Goal: Information Seeking & Learning: Learn about a topic

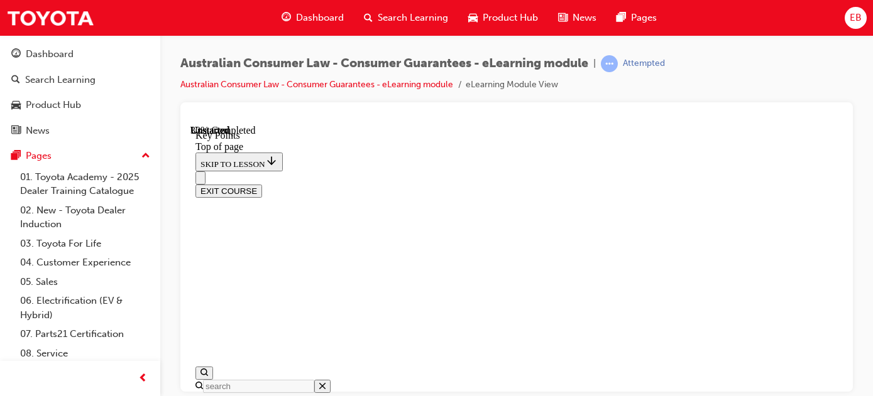
scroll to position [730, 0]
drag, startPoint x: 576, startPoint y: 303, endPoint x: 607, endPoint y: 236, distance: 74.5
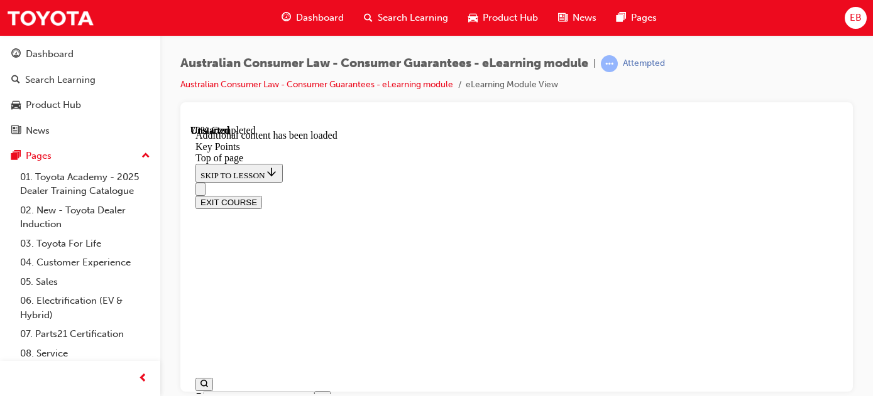
scroll to position [1926, 0]
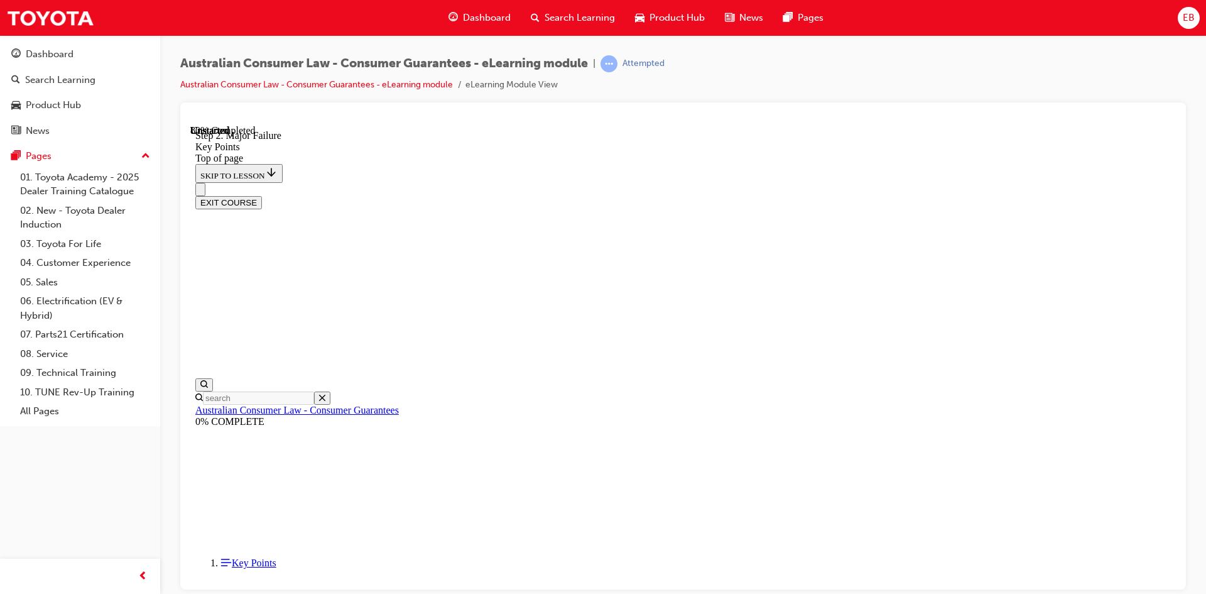
scroll to position [2370, 0]
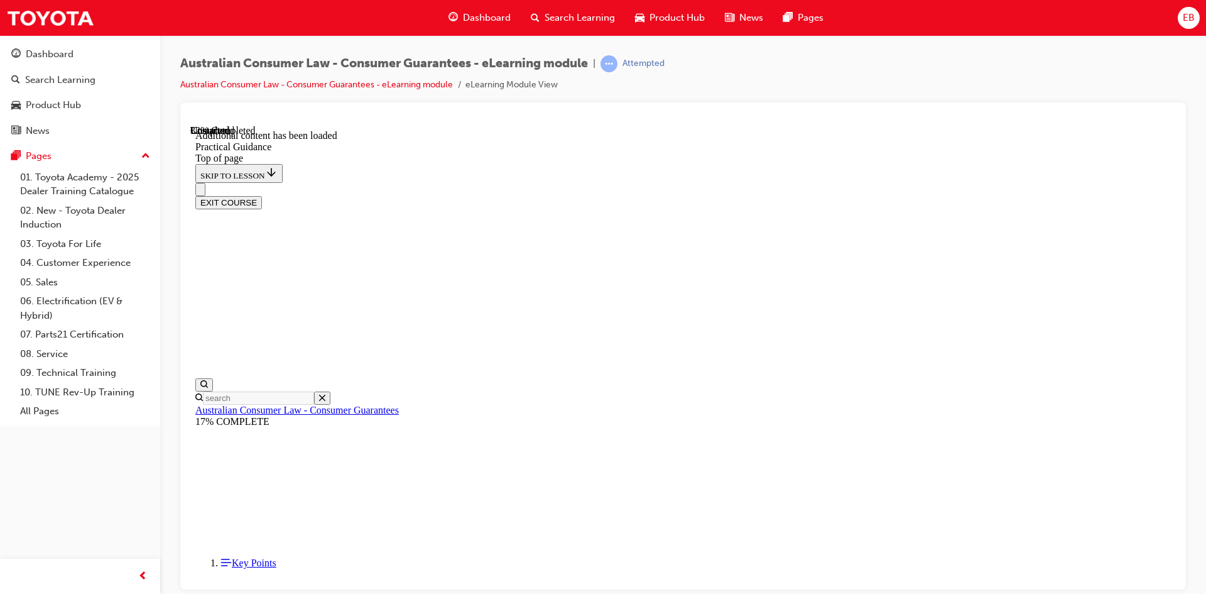
scroll to position [782, 0]
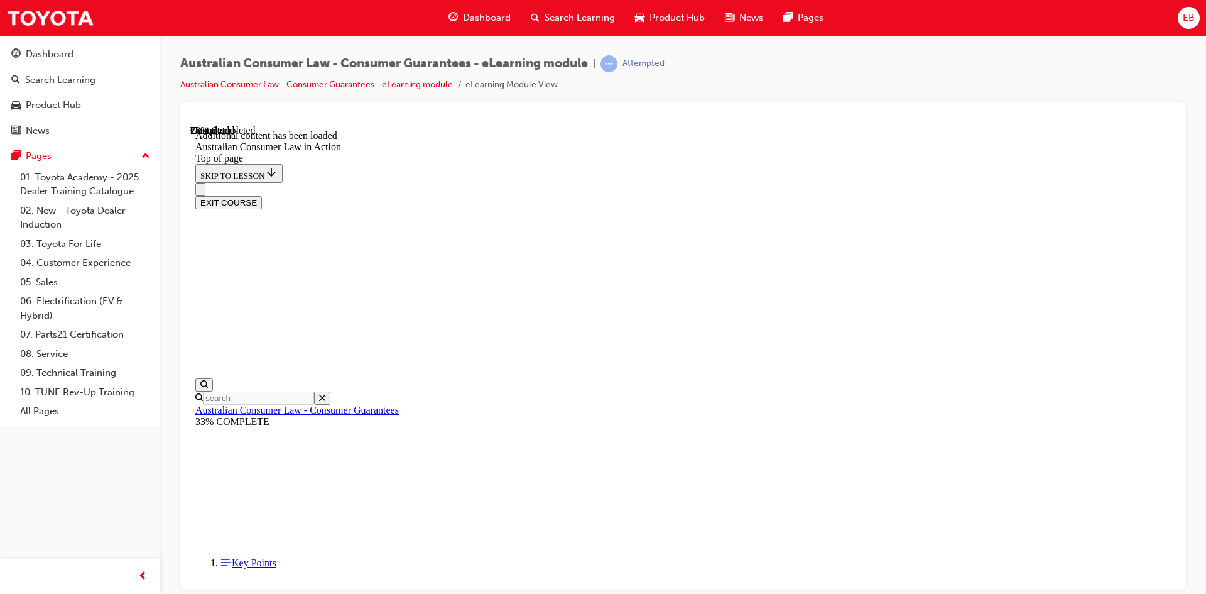
scroll to position [509, 0]
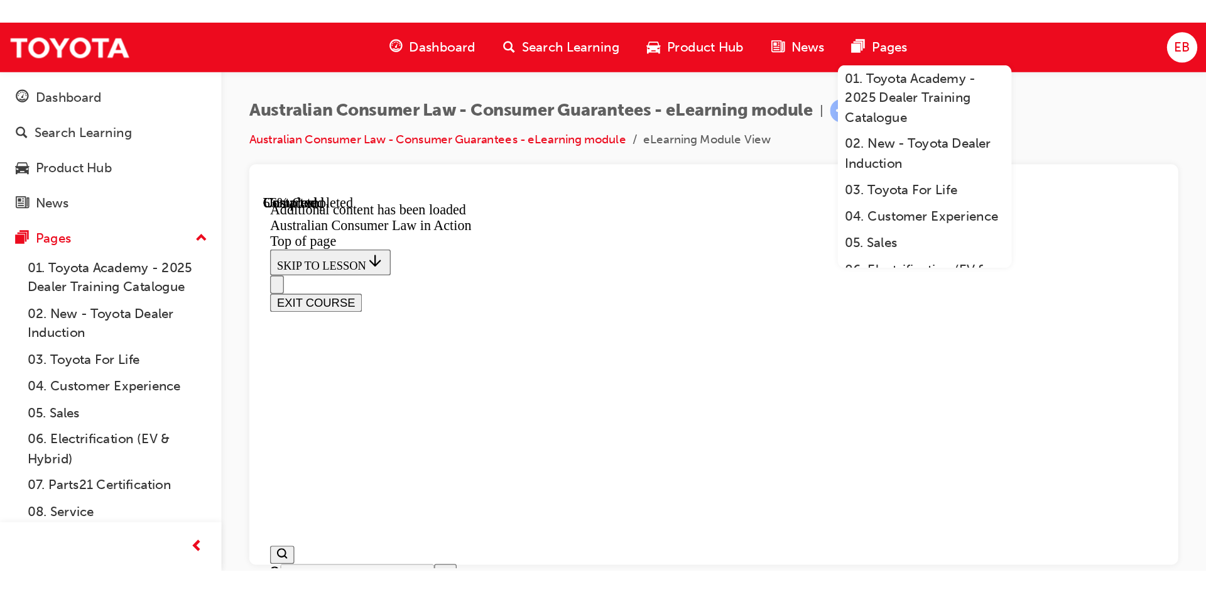
scroll to position [1823, 0]
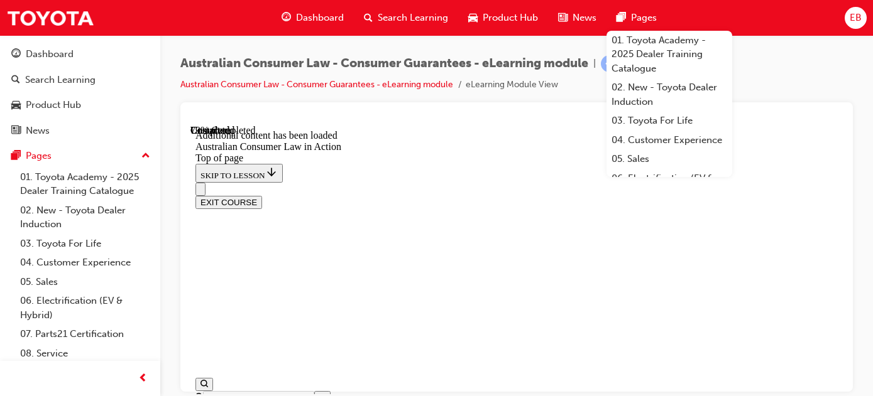
scroll to position [2406, 0]
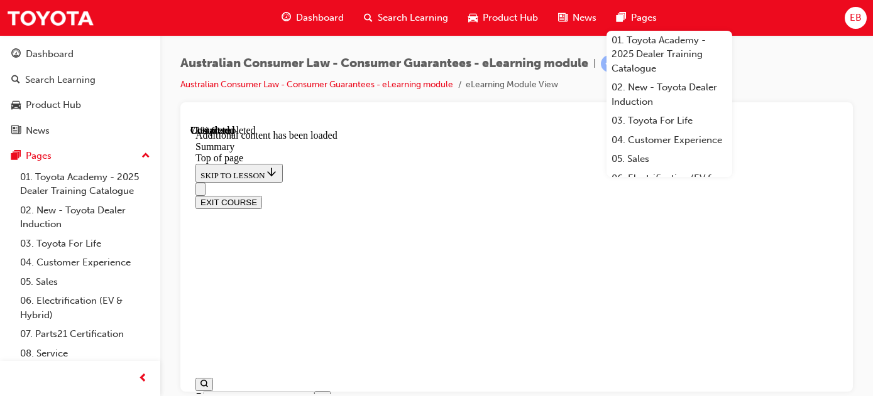
scroll to position [56, 0]
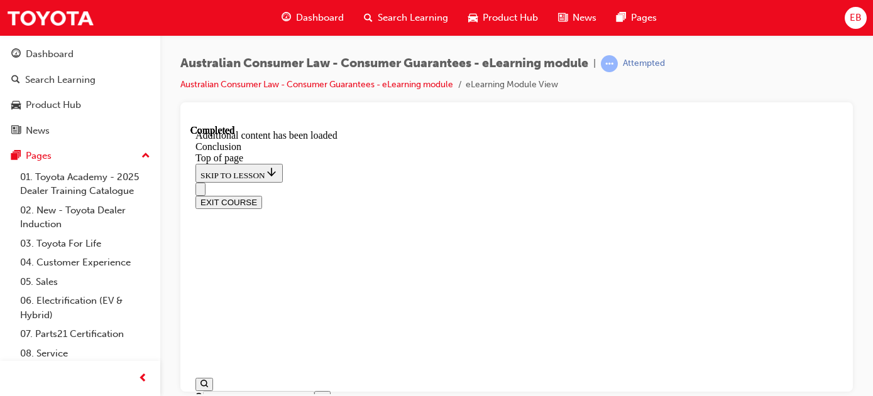
click at [262, 195] on button "EXIT COURSE" at bounding box center [228, 201] width 67 height 13
